Goal: Information Seeking & Learning: Learn about a topic

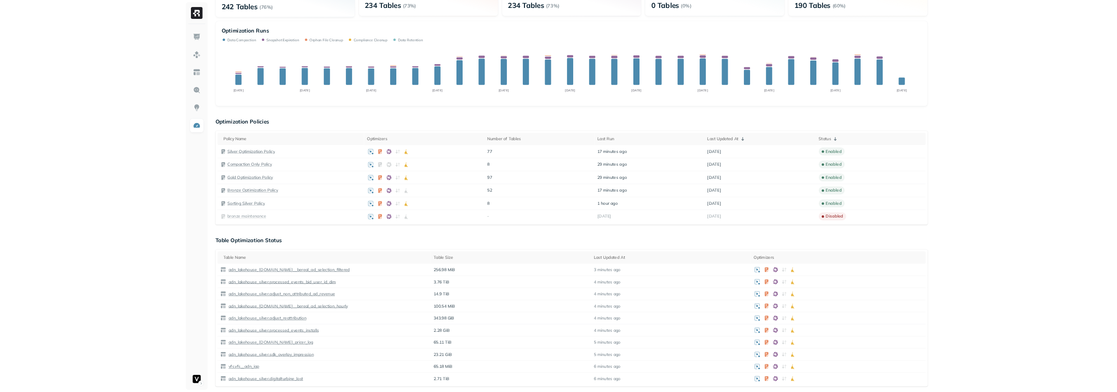
scroll to position [377, 0]
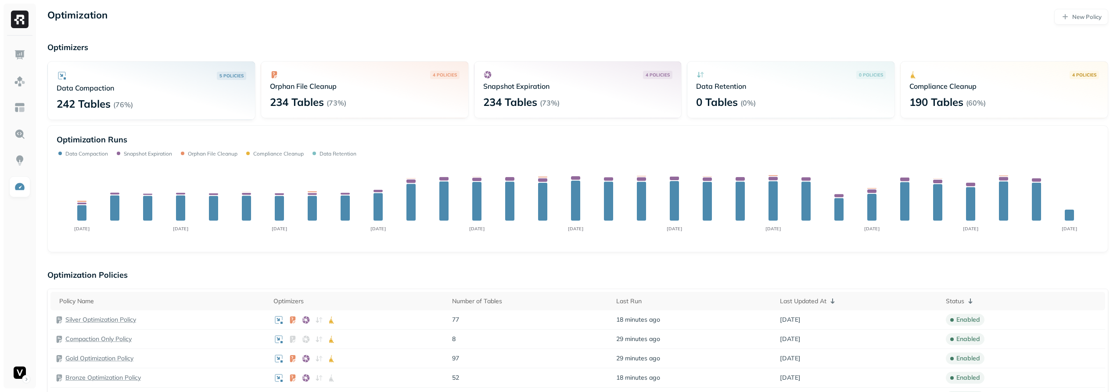
scroll to position [569, 0]
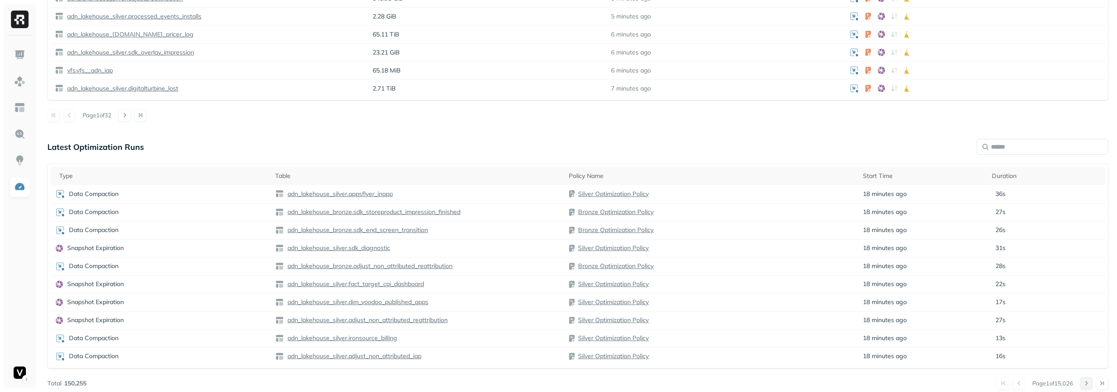
click at [1085, 384] on button at bounding box center [1086, 383] width 12 height 12
click at [1013, 383] on button at bounding box center [1019, 383] width 12 height 12
click at [1083, 381] on button at bounding box center [1086, 383] width 12 height 12
click at [1015, 383] on button at bounding box center [1019, 383] width 12 height 12
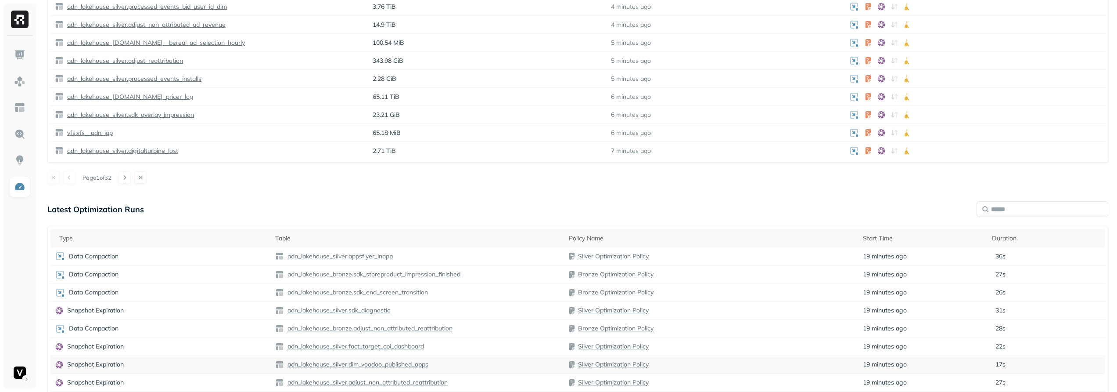
scroll to position [0, 0]
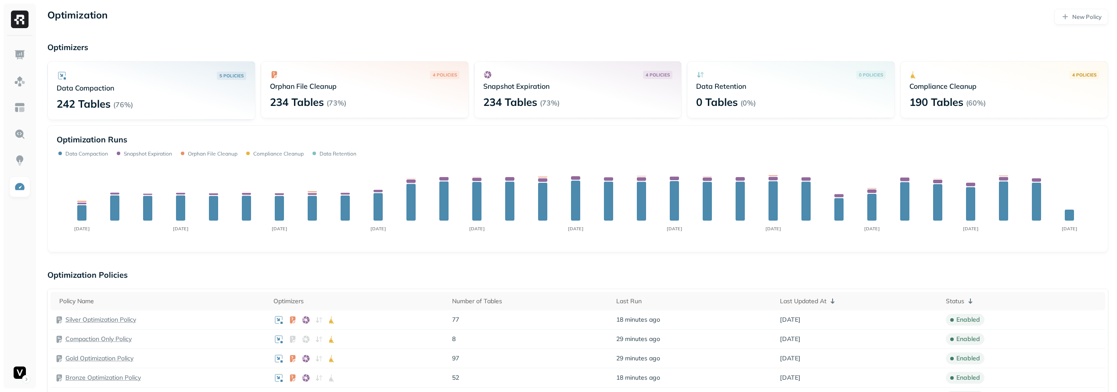
click at [577, 290] on div "Policy Name Optimizers Number of Tables Last Run Last Updated At Status Silver …" at bounding box center [577, 358] width 1061 height 140
click at [1053, 197] on div "Aug 19 Aug 22 Aug 25 Aug 28 Aug 31 Sep 03 Sep 06 Sep 09 Sep 12 Sep 15 Sep 18 Se…" at bounding box center [578, 203] width 1042 height 79
click at [1006, 190] on div "Aug 19 Aug 22 Aug 25 Aug 28 Aug 31 Sep 03 Sep 06 Sep 09 Sep 12 Sep 15 Sep 18 Se…" at bounding box center [578, 203] width 1042 height 79
click at [947, 187] on div "Data Compaction 1,701" at bounding box center [986, 190] width 79 height 6
drag, startPoint x: 944, startPoint y: 187, endPoint x: 970, endPoint y: 187, distance: 26.3
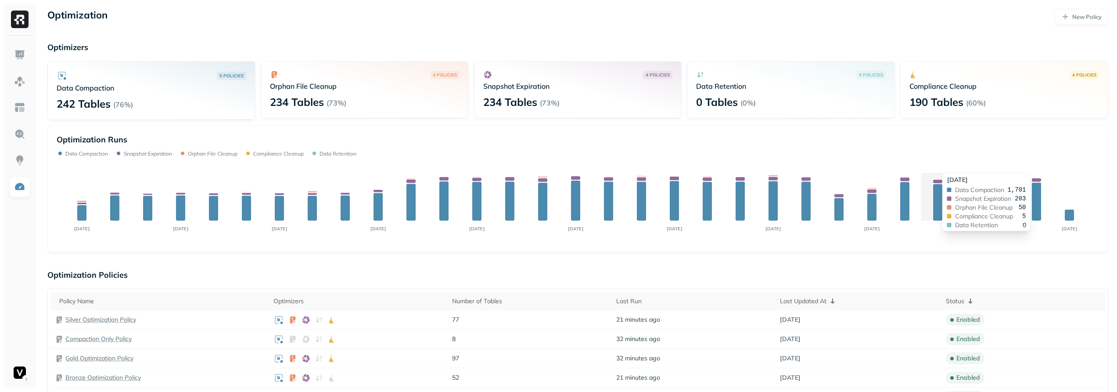
click at [944, 187] on div "Sep 14, 2025 Data Compaction 1,701 Snapshot Expiration 203 Orphan File Cleanup …" at bounding box center [986, 202] width 89 height 58
click at [970, 187] on div "Aug 19 Aug 22 Aug 25 Aug 28 Aug 31 Sep 03 Sep 06 Sep 09 Sep 12 Sep 15 Sep 18 Se…" at bounding box center [578, 203] width 1042 height 79
drag, startPoint x: 992, startPoint y: 192, endPoint x: 1003, endPoint y: 196, distance: 11.5
click at [995, 194] on div "Sep 15, 2025 Data Compaction 1,564 Snapshot Expiration 208 Orphan File Cleanup …" at bounding box center [1019, 202] width 89 height 58
click at [994, 196] on div "Snapshot Expiration 204" at bounding box center [958, 198] width 71 height 6
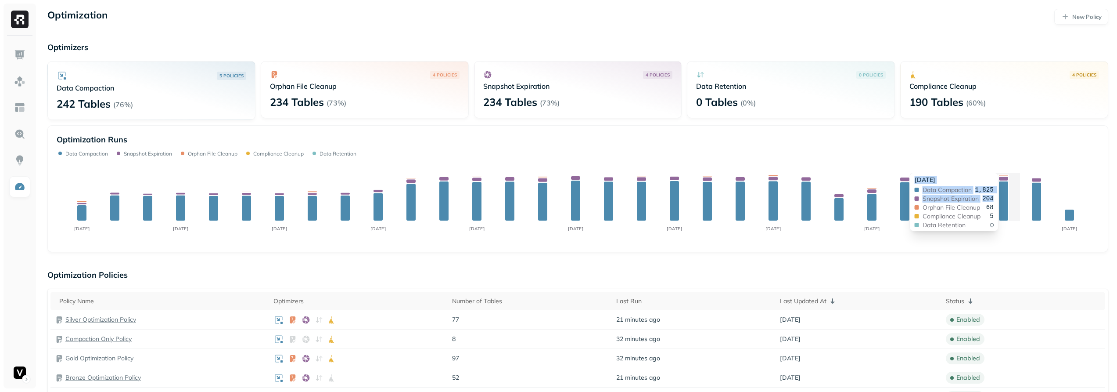
drag, startPoint x: 1003, startPoint y: 196, endPoint x: 995, endPoint y: 195, distance: 7.9
click at [995, 195] on div "Sep 16, 2025 Data Compaction 1,825 Snapshot Expiration 204 Orphan File Cleanup …" at bounding box center [954, 202] width 89 height 58
click at [976, 195] on div "Snapshot Expiration 204" at bounding box center [958, 198] width 71 height 6
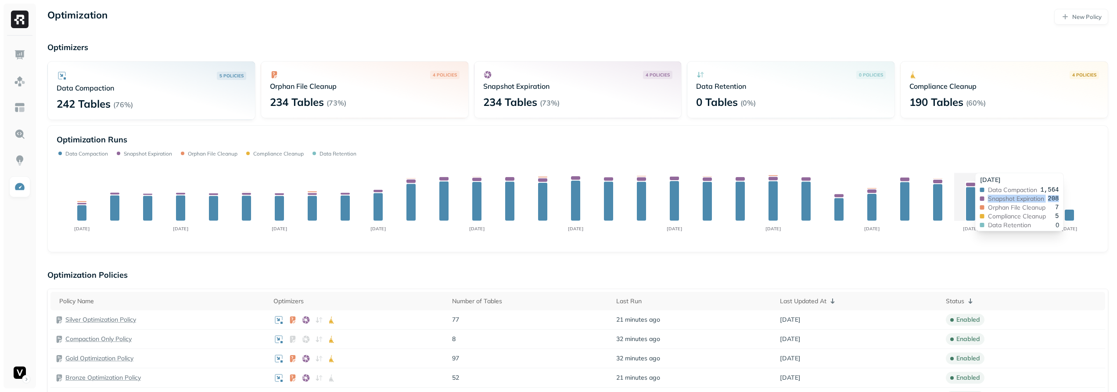
click at [976, 195] on div "Sep 15, 2025 Data Compaction 1,564 Snapshot Expiration 208 Orphan File Cleanup …" at bounding box center [1019, 202] width 89 height 58
drag, startPoint x: 978, startPoint y: 195, endPoint x: 985, endPoint y: 197, distance: 7.4
click at [982, 196] on div "Sep 15, 2025 Data Compaction 1,564 Snapshot Expiration 208 Orphan File Cleanup …" at bounding box center [1019, 202] width 89 height 58
drag, startPoint x: 985, startPoint y: 197, endPoint x: 991, endPoint y: 198, distance: 5.7
click at [986, 197] on div "Snapshot Expiration 208" at bounding box center [1019, 198] width 79 height 6
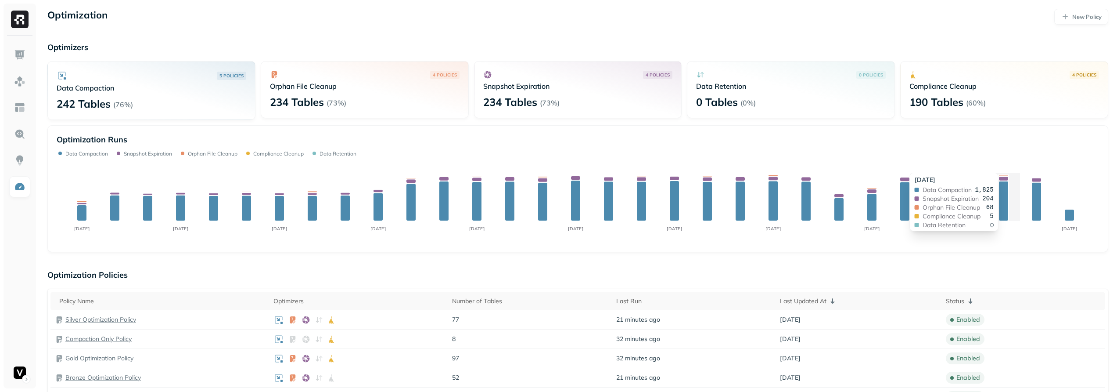
click at [979, 198] on span "Snapshot Expiration" at bounding box center [951, 198] width 56 height 6
click at [991, 198] on div "Snapshot Expiration 204" at bounding box center [958, 198] width 71 height 6
click at [988, 198] on span "204" at bounding box center [987, 198] width 11 height 6
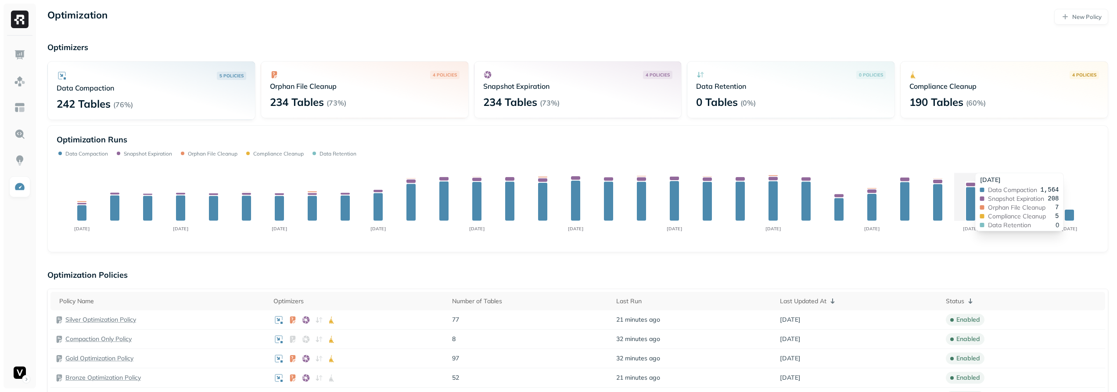
click at [987, 194] on div "Data Compaction 1,564 Snapshot Expiration 208 Orphan File Cleanup 7 Compliance …" at bounding box center [1019, 207] width 79 height 41
click at [1039, 140] on div "Optimization Runs" at bounding box center [578, 139] width 1042 height 10
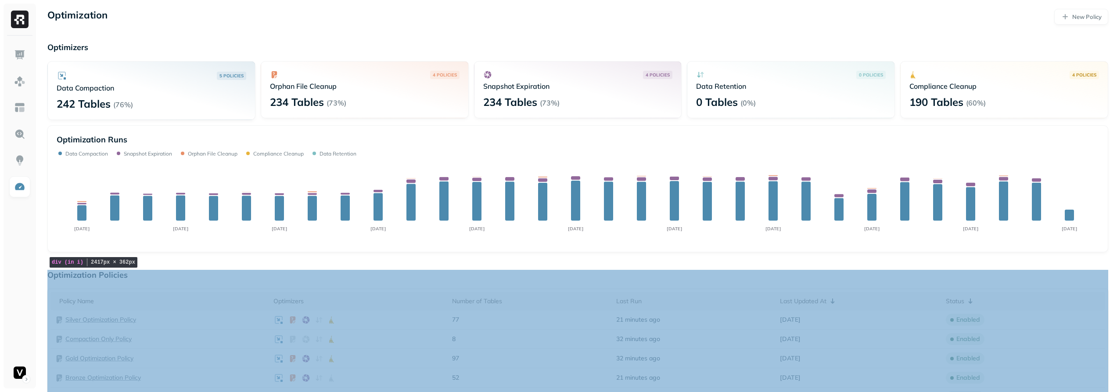
click at [364, 288] on div "Optimization Policies Policy Name Optimizers Number of Tables Last Run Last Upd…" at bounding box center [577, 349] width 1061 height 159
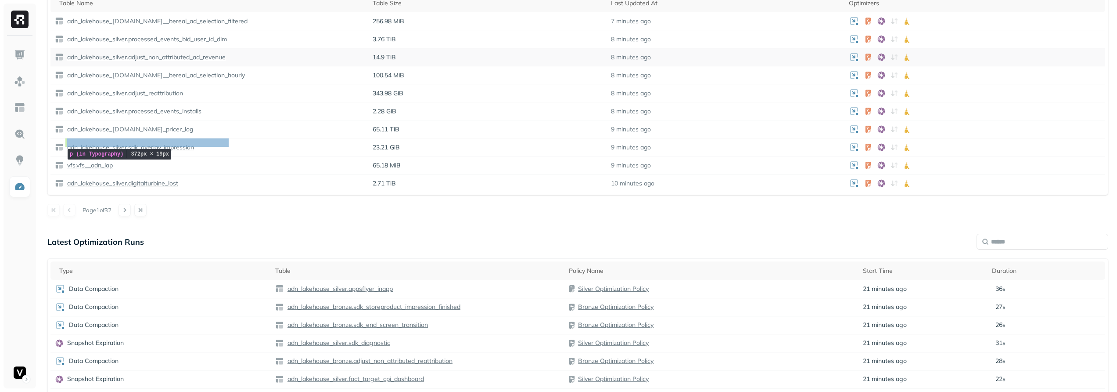
scroll to position [272, 0]
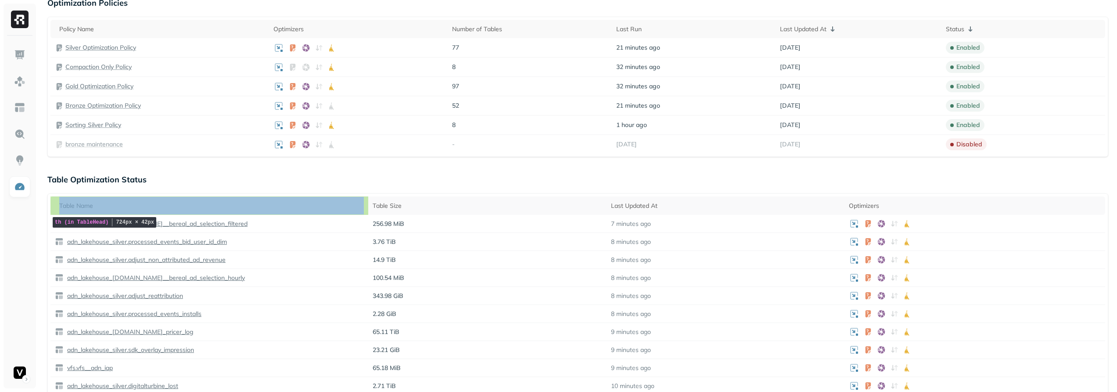
click at [129, 198] on th "Table Name" at bounding box center [209, 205] width 318 height 18
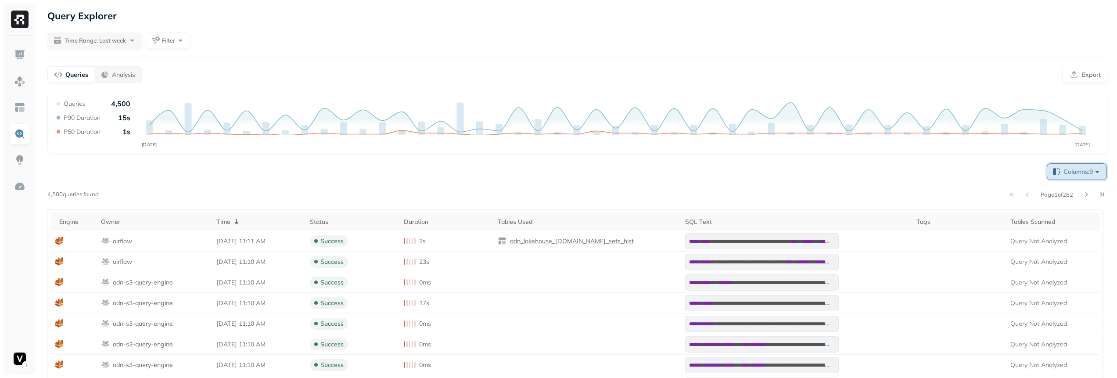
click at [1064, 170] on span "Columns: 9" at bounding box center [1083, 171] width 38 height 9
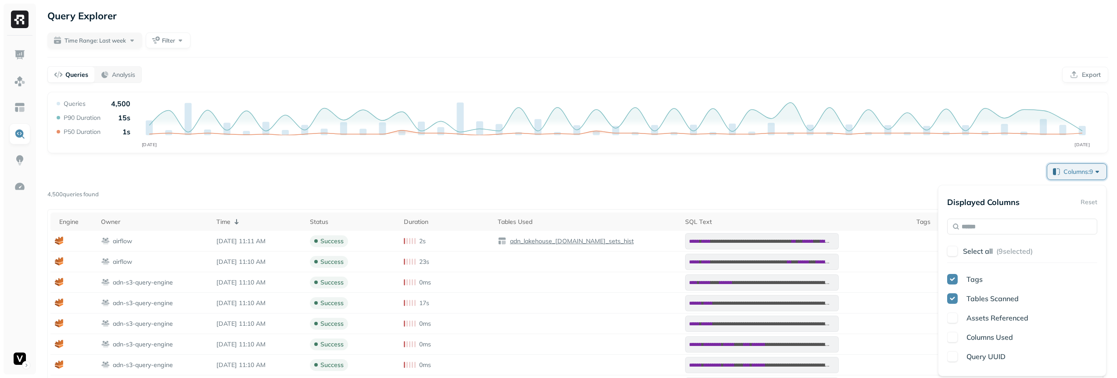
scroll to position [163, 0]
click at [990, 350] on p "Full Name" at bounding box center [983, 346] width 33 height 11
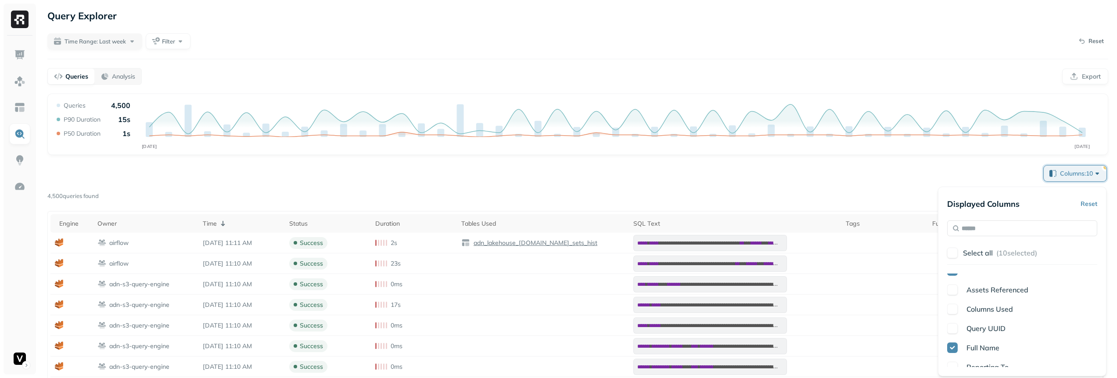
click at [879, 203] on div "**********" at bounding box center [577, 365] width 1061 height 402
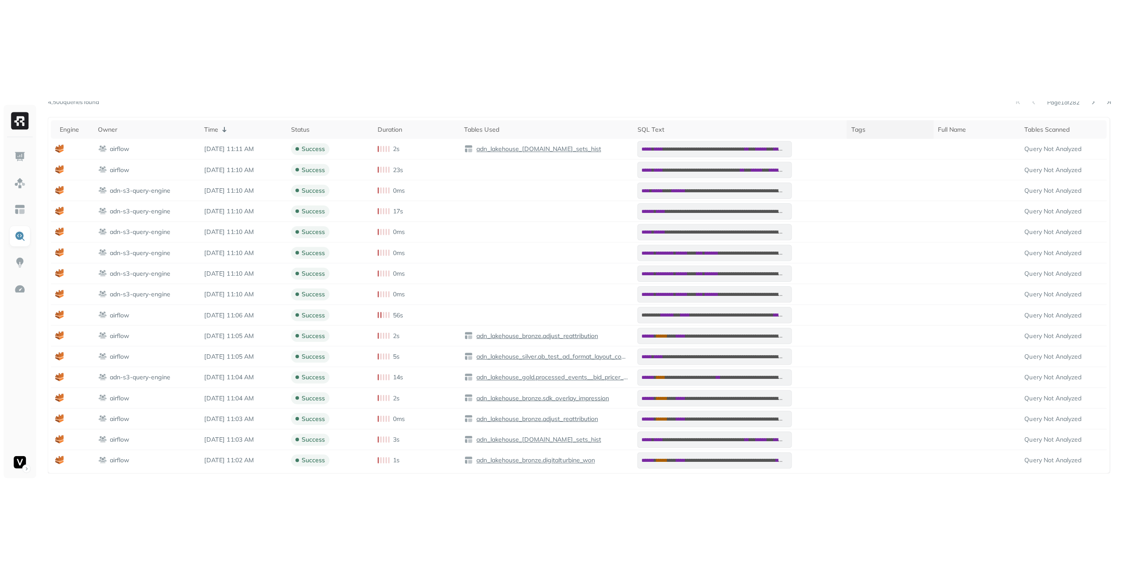
scroll to position [0, 0]
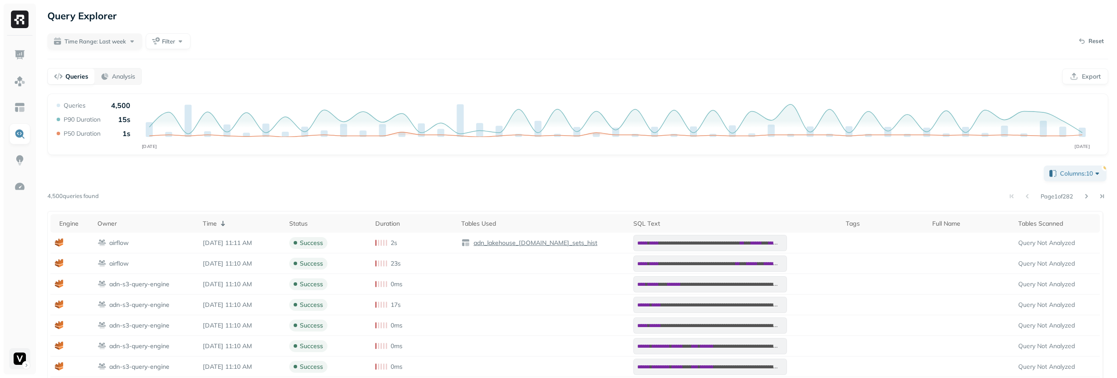
drag, startPoint x: 2, startPoint y: 358, endPoint x: 14, endPoint y: 357, distance: 12.7
click at [2, 358] on div at bounding box center [20, 189] width 40 height 378
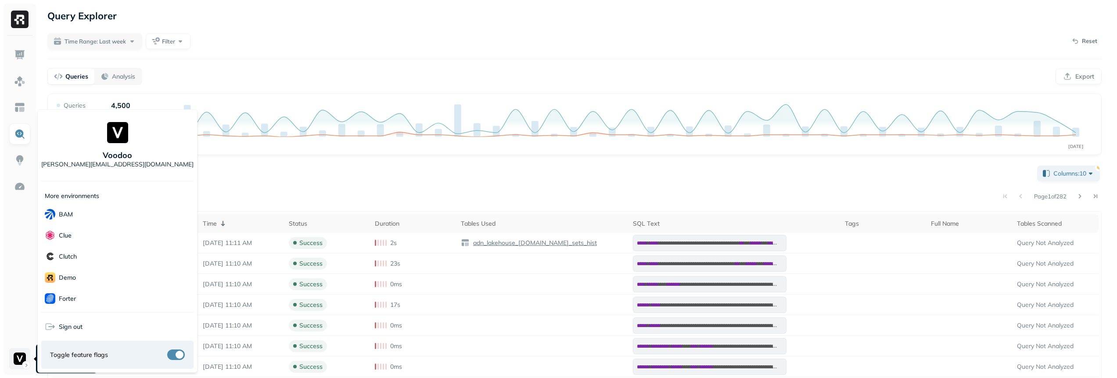
click at [14, 357] on html "**********" at bounding box center [558, 286] width 1117 height 573
click at [115, 261] on div "Clutch" at bounding box center [117, 256] width 152 height 21
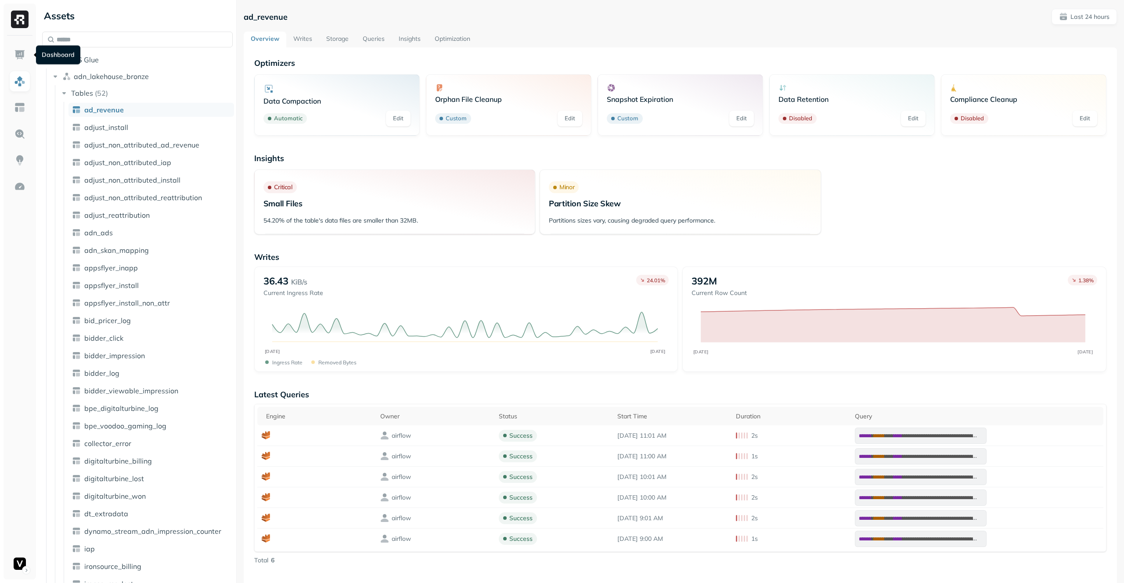
click at [18, 54] on img at bounding box center [19, 54] width 11 height 11
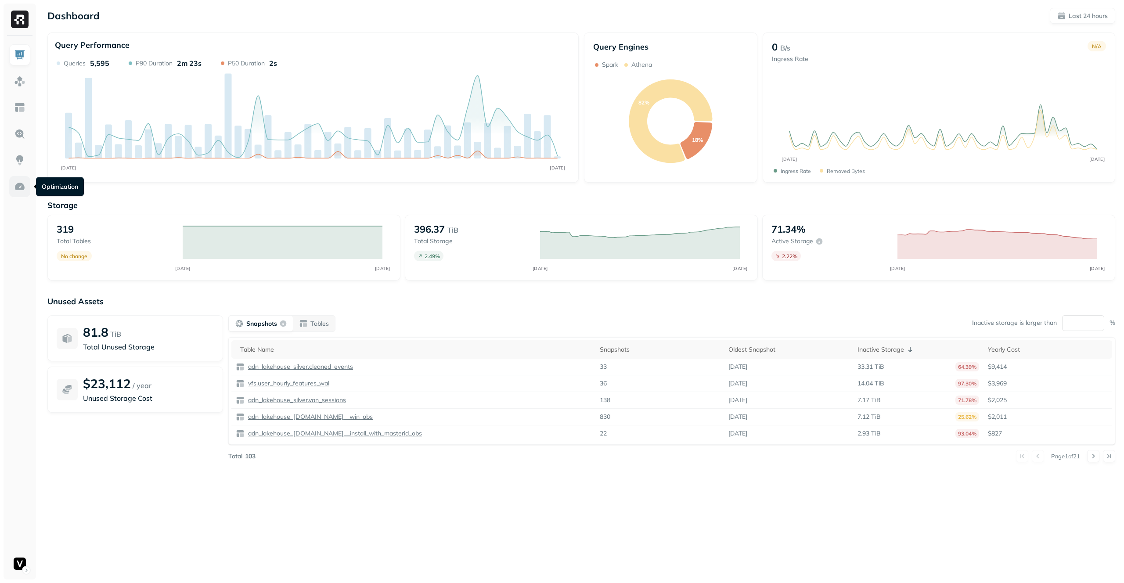
click at [17, 190] on img at bounding box center [19, 186] width 11 height 11
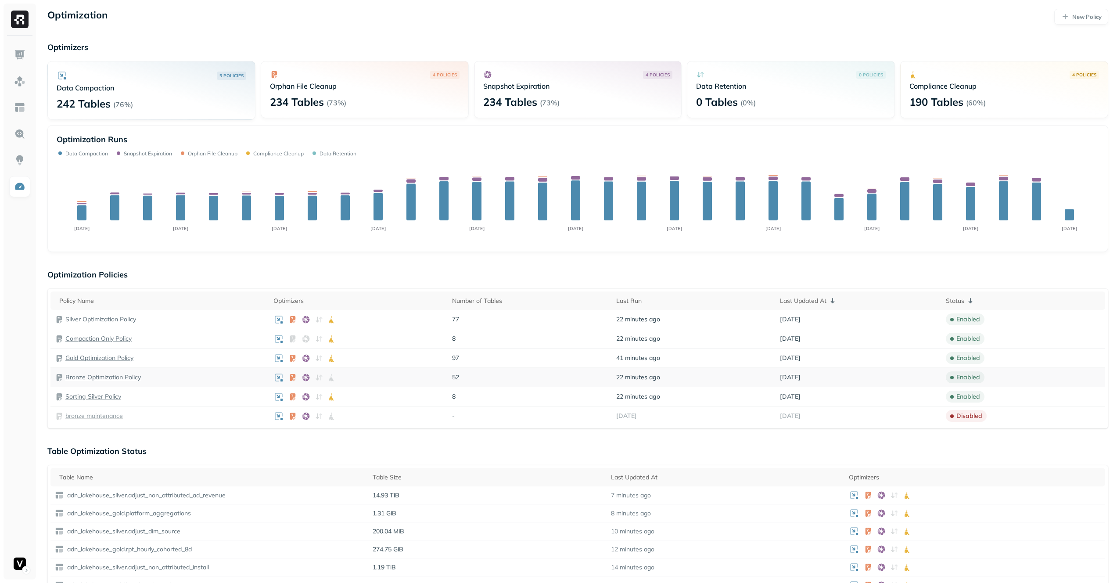
scroll to position [111, 0]
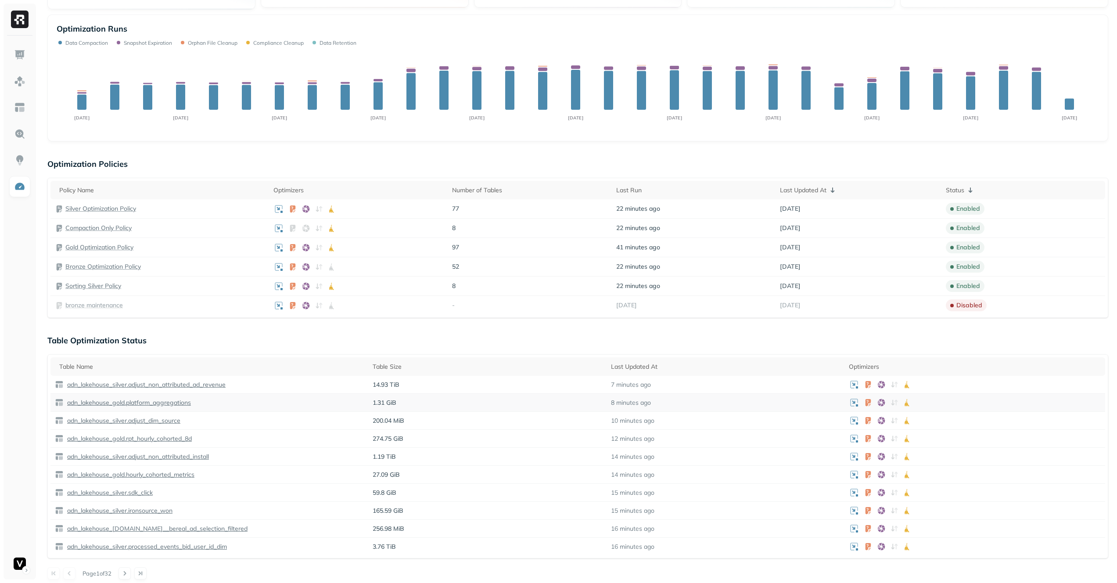
click at [119, 402] on p "adn_lakehouse_gold.platform_aggregations" at bounding box center [128, 403] width 126 height 8
